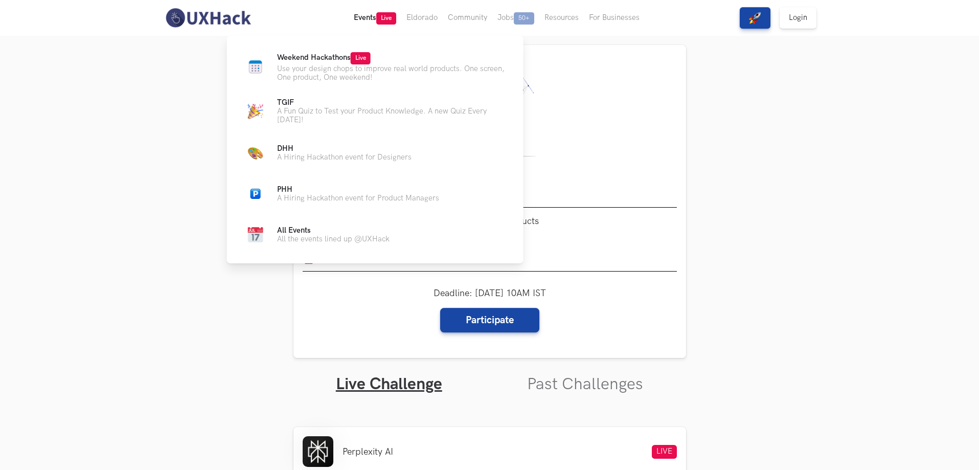
click at [374, 26] on button "Events Live" at bounding box center [375, 18] width 53 height 36
click at [375, 23] on button "Events Live" at bounding box center [375, 18] width 53 height 36
click at [382, 72] on p "Use your design chops to improve real world products. One screen, One product, …" at bounding box center [392, 72] width 230 height 17
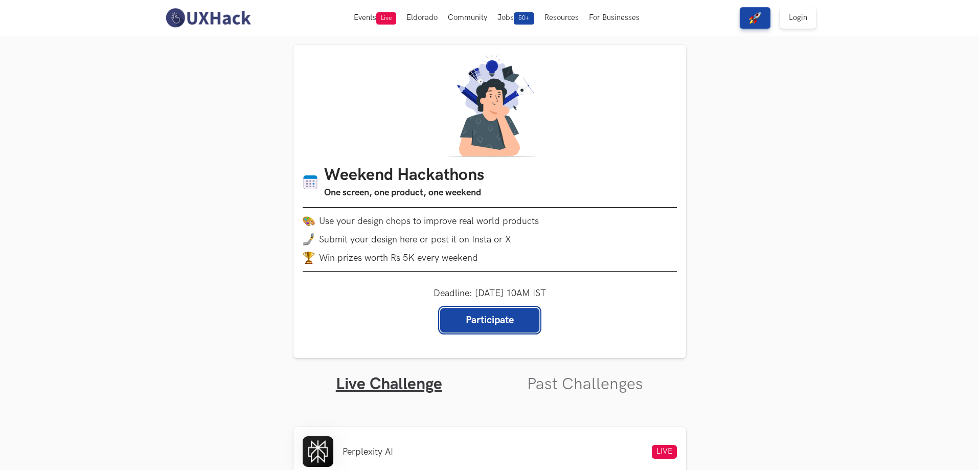
click at [493, 321] on link "Participate" at bounding box center [489, 320] width 99 height 25
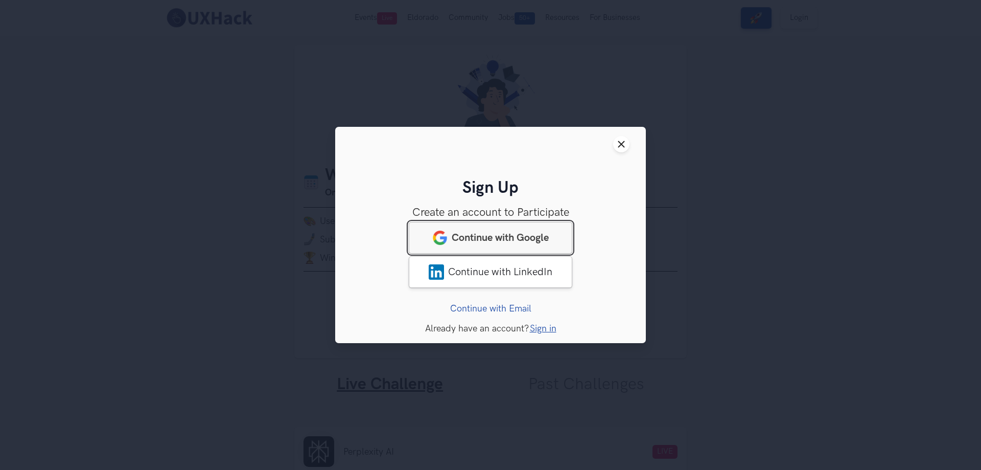
click at [520, 227] on link "Continue with Google" at bounding box center [491, 238] width 164 height 32
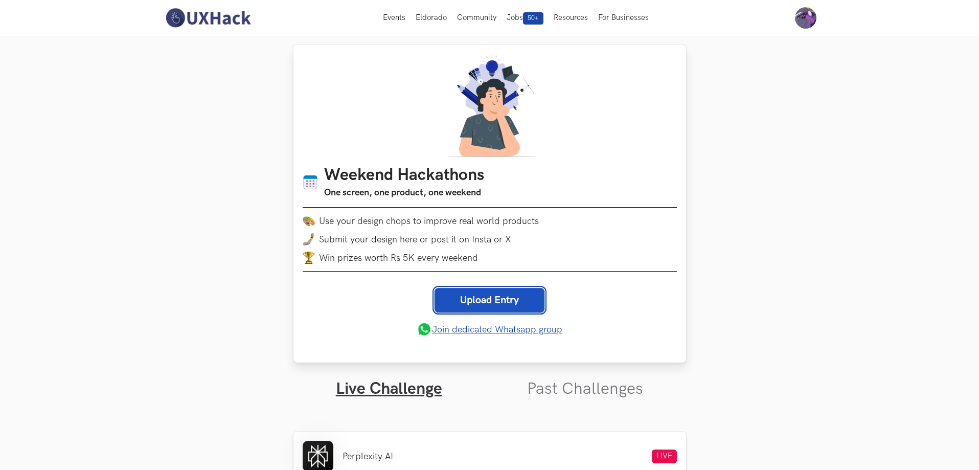
click at [494, 291] on link "Upload Entry" at bounding box center [489, 300] width 110 height 25
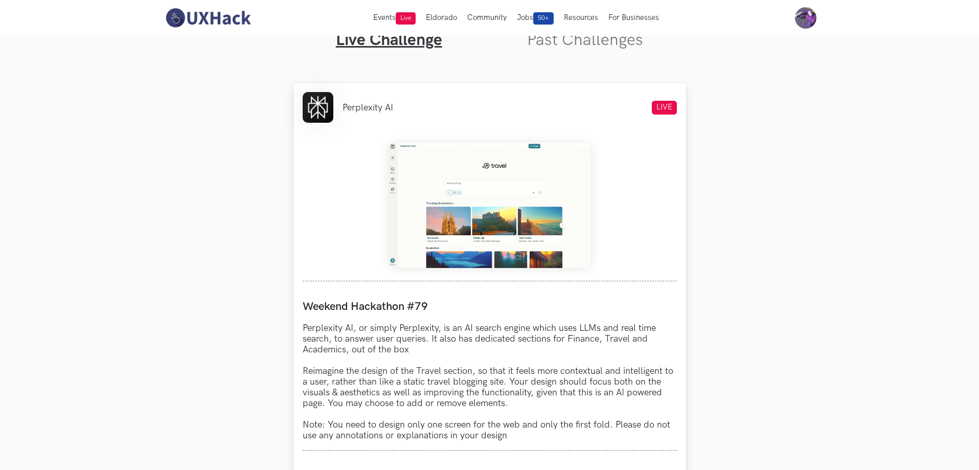
scroll to position [348, 0]
click at [501, 224] on img at bounding box center [489, 206] width 204 height 128
click at [482, 218] on img at bounding box center [489, 206] width 204 height 128
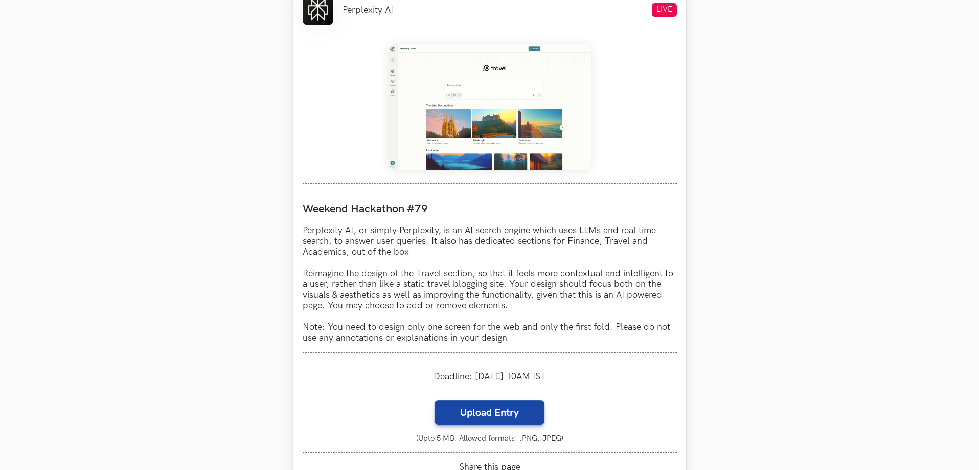
scroll to position [450, 0]
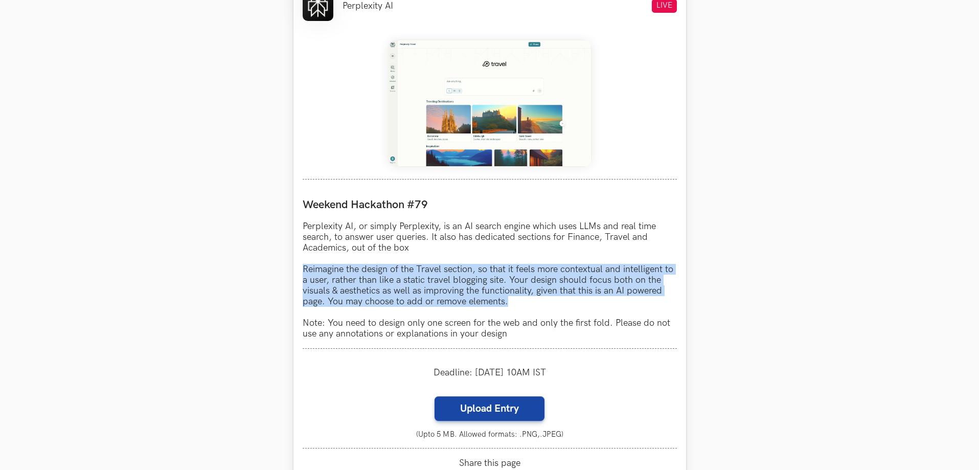
drag, startPoint x: 523, startPoint y: 301, endPoint x: 298, endPoint y: 266, distance: 227.6
click at [298, 266] on div "Perplexity AI LIVE Weekend Hackathon #79 Perplexity AI, or simply Perplexity, i…" at bounding box center [489, 250] width 393 height 539
copy p "Reimagine the design of the Travel section, so that it feels more contextual an…"
